Goal: Find contact information: Find contact information

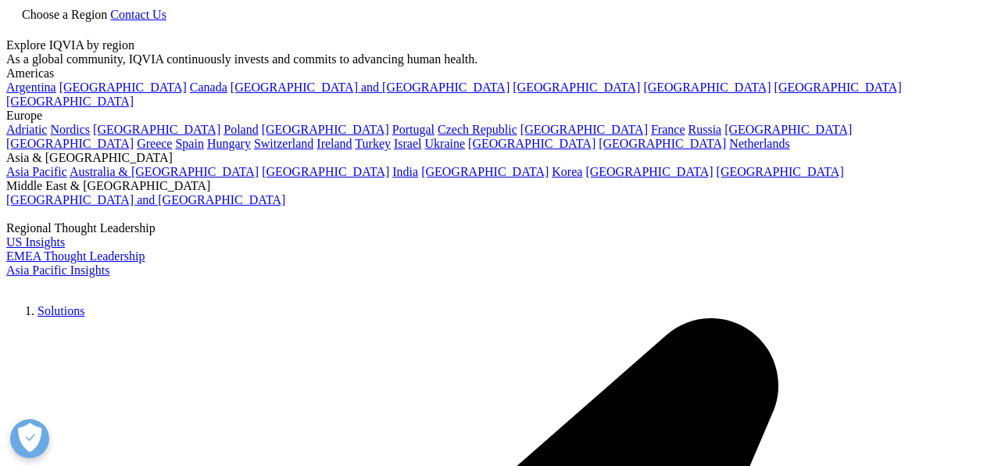
click at [167, 21] on span "Contact Us" at bounding box center [138, 14] width 56 height 13
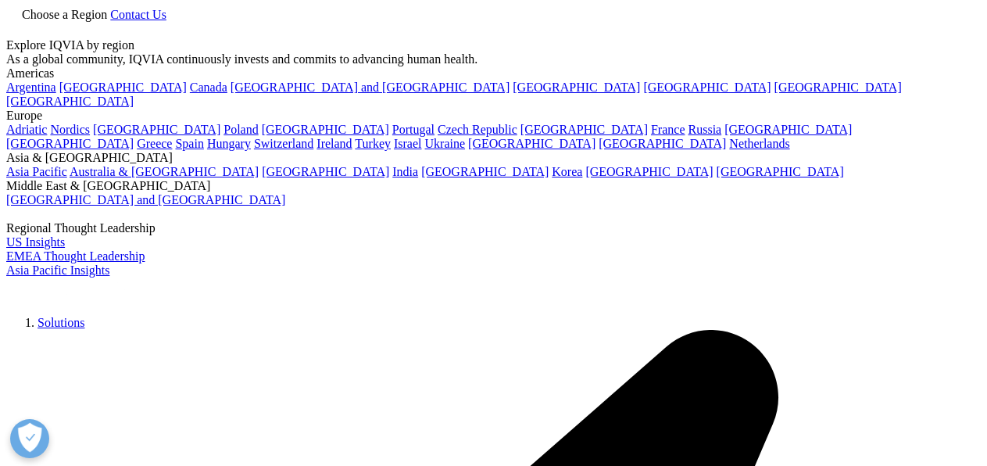
click at [110, 21] on link "Choose a Region" at bounding box center [58, 14] width 104 height 13
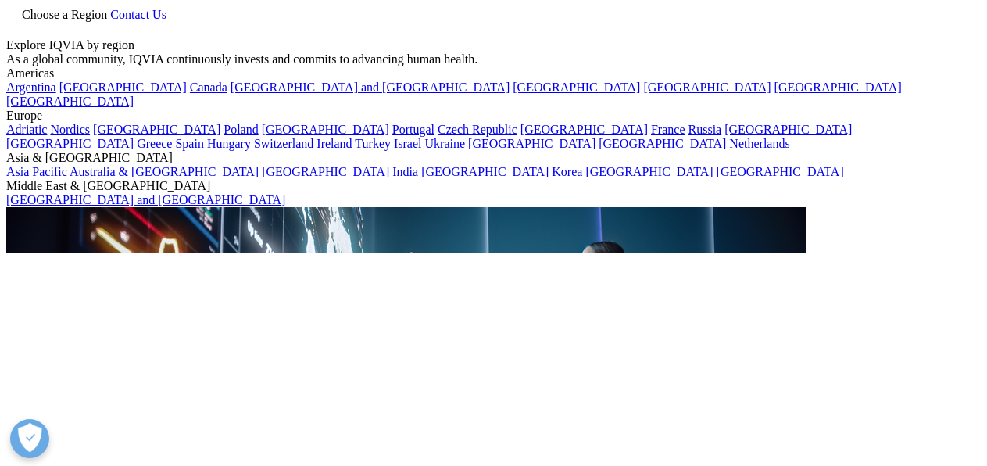
click at [313, 150] on link "Switzerland" at bounding box center [283, 143] width 59 height 13
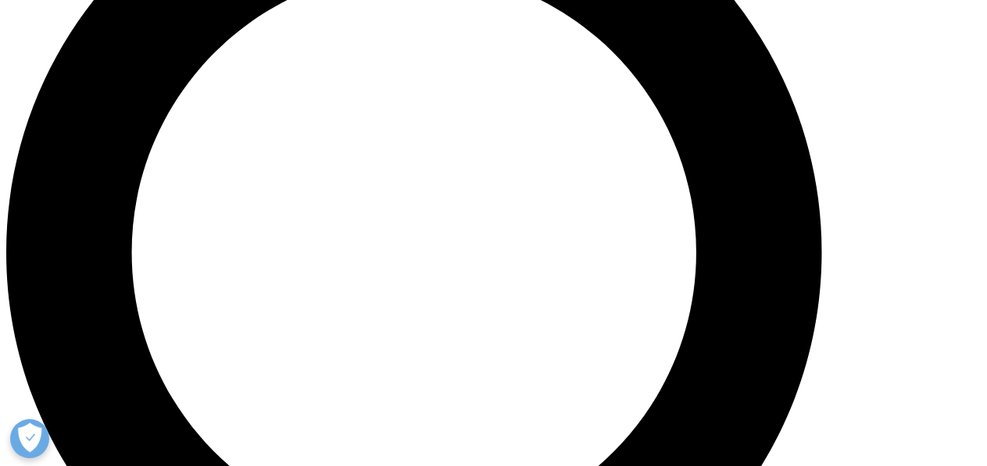
scroll to position [1182, 0]
